Goal: Use online tool/utility: Use online tool/utility

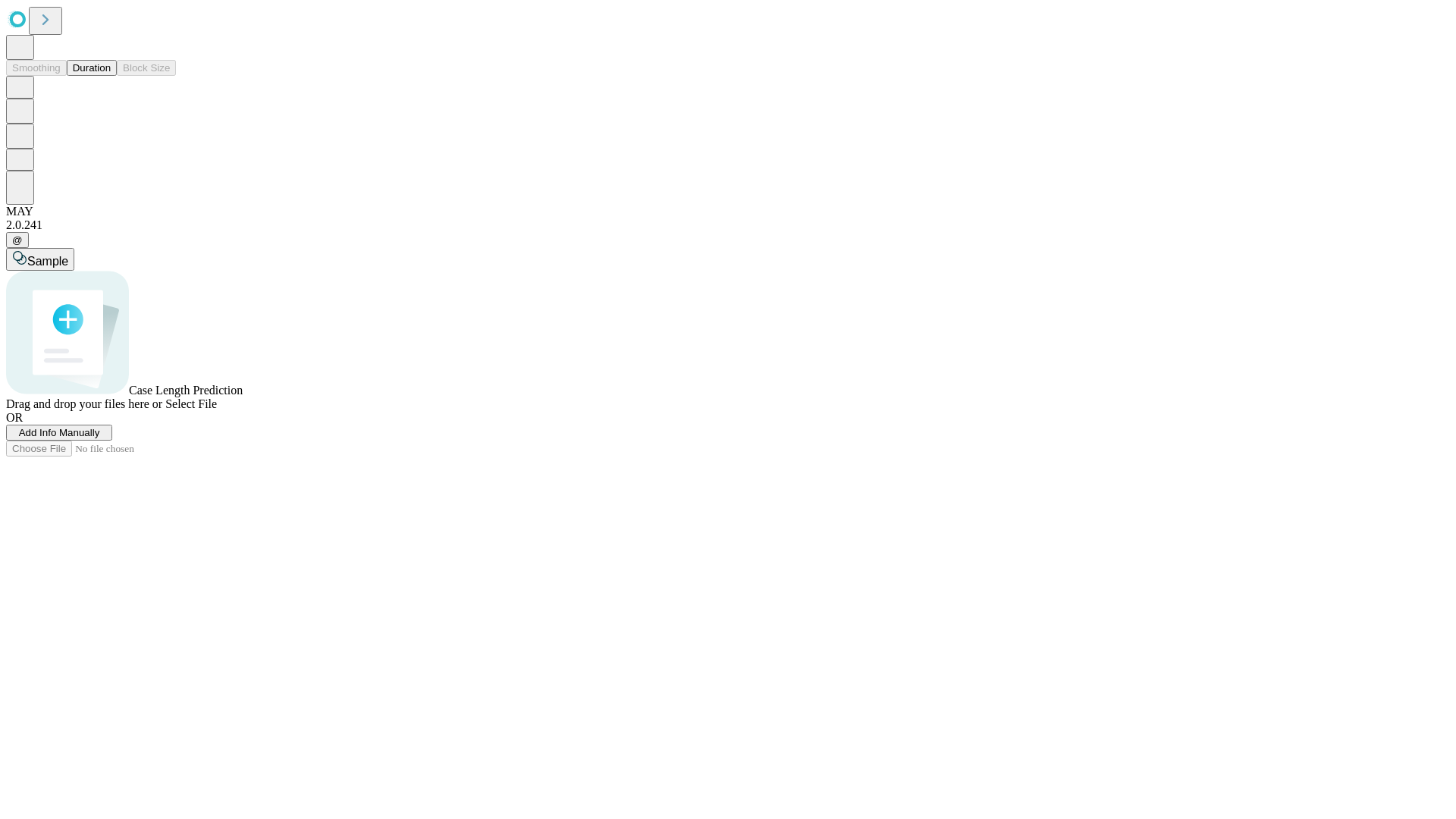
click at [111, 76] on button "Duration" at bounding box center [91, 67] width 50 height 16
click at [216, 410] on span "Select File" at bounding box center [191, 404] width 51 height 13
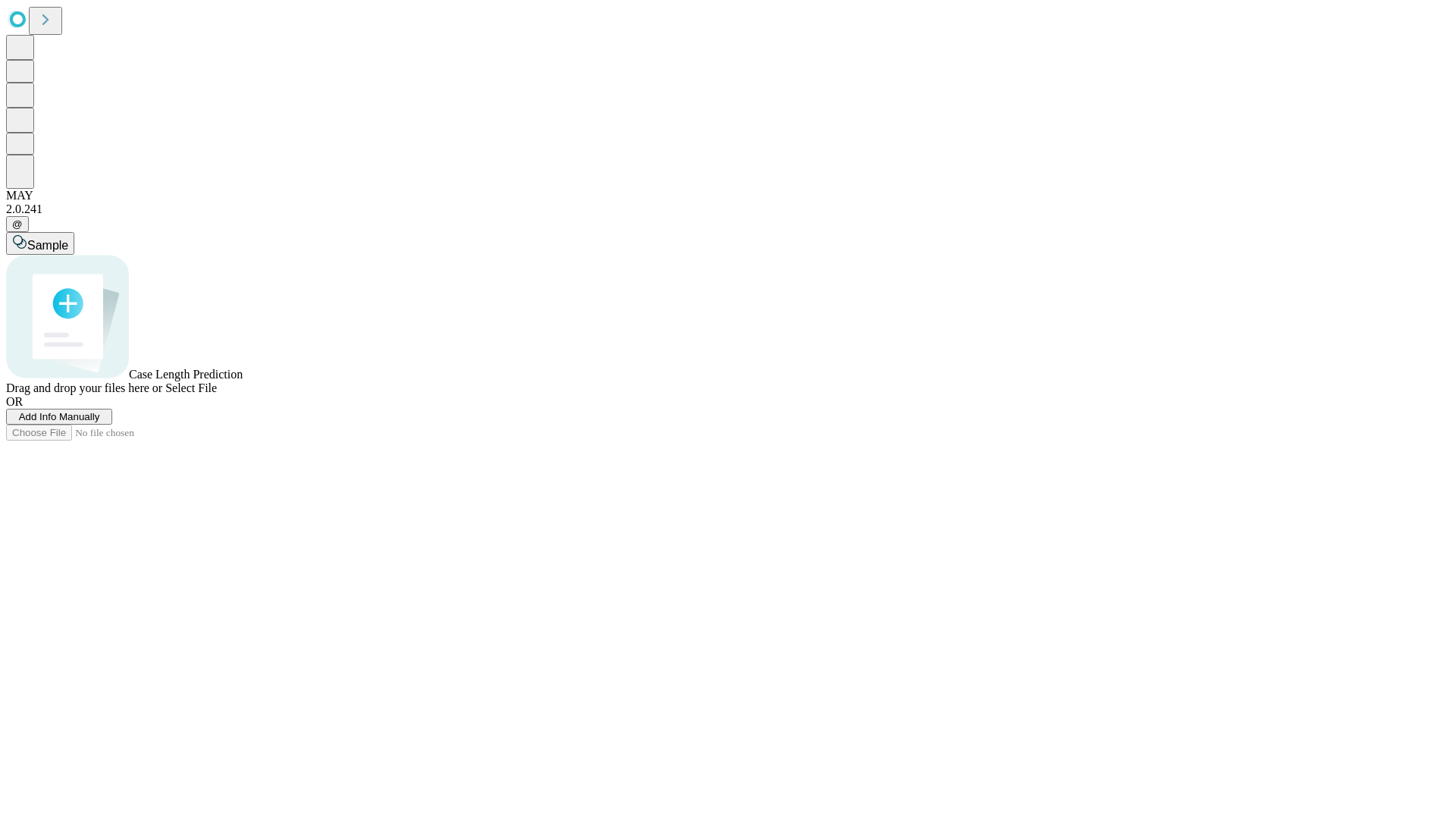
click at [216, 394] on span "Select File" at bounding box center [191, 388] width 51 height 13
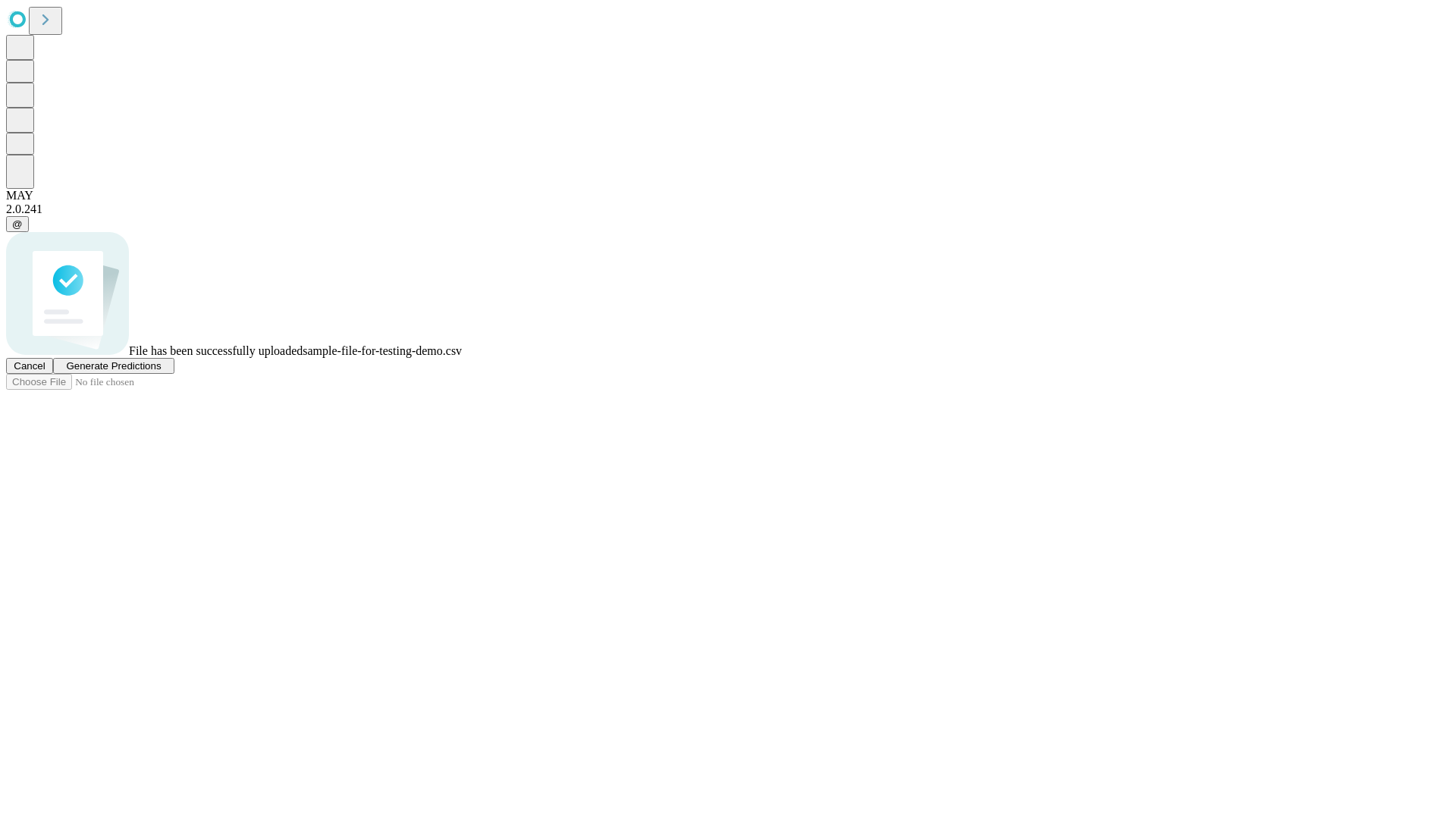
click at [160, 371] on span "Generate Predictions" at bounding box center [113, 365] width 95 height 11
